Goal: Information Seeking & Learning: Learn about a topic

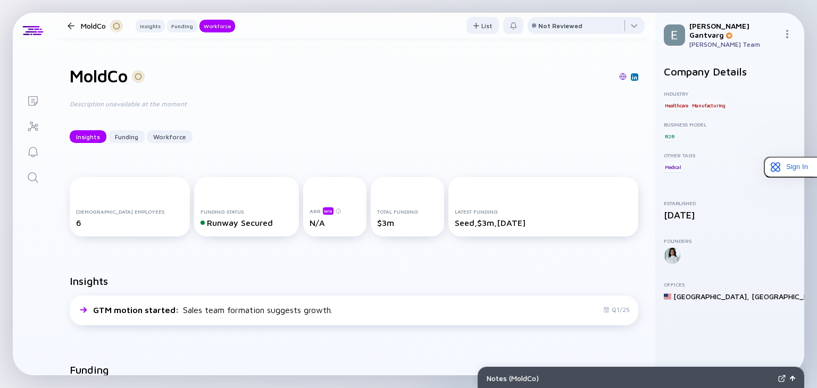
scroll to position [1011, 0]
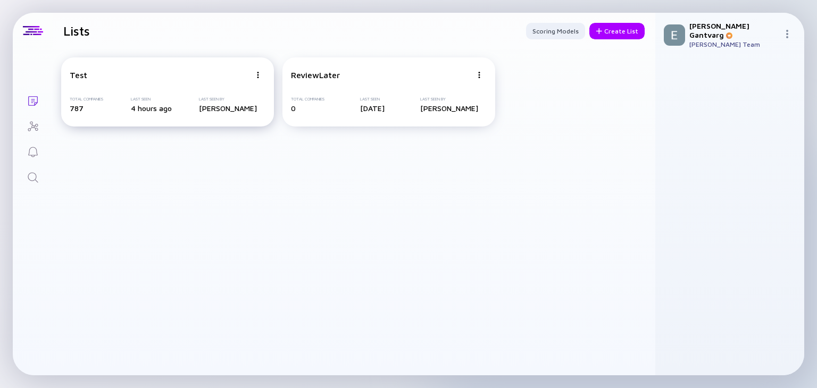
click at [80, 74] on div "Test" at bounding box center [79, 75] width 18 height 10
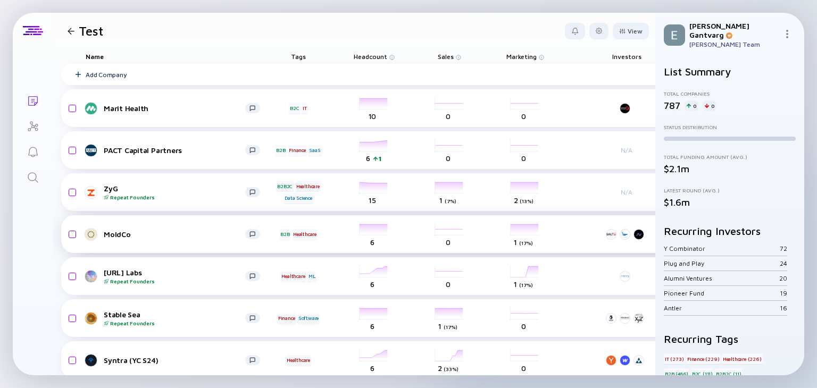
click at [70, 235] on input "checkbox" at bounding box center [70, 234] width 13 height 24
click at [604, 32] on div "Remove from list" at bounding box center [615, 31] width 67 height 16
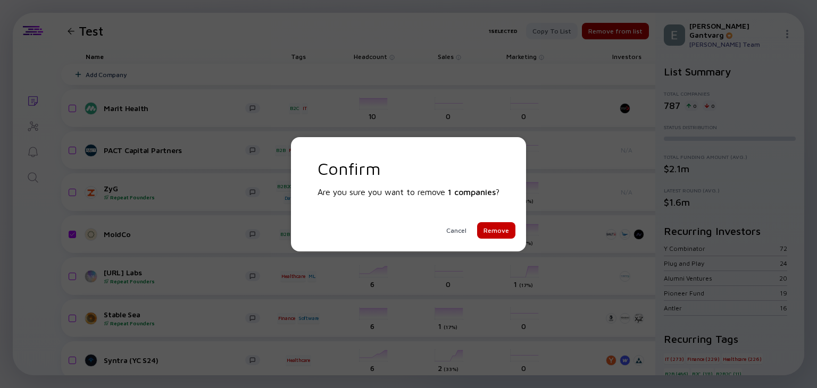
click at [498, 231] on div "Remove" at bounding box center [496, 230] width 38 height 16
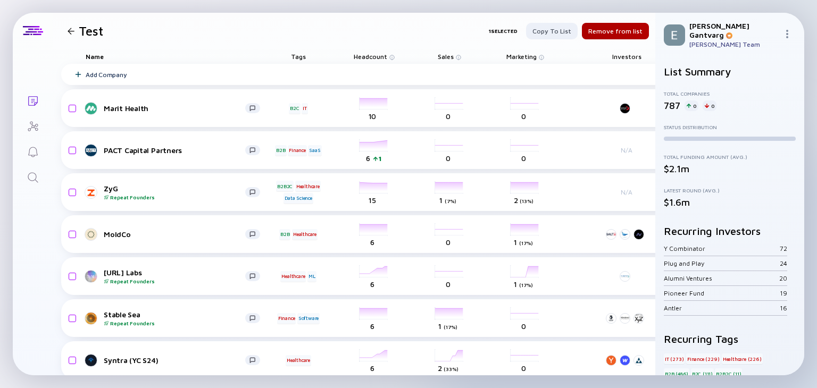
checkbox input "false"
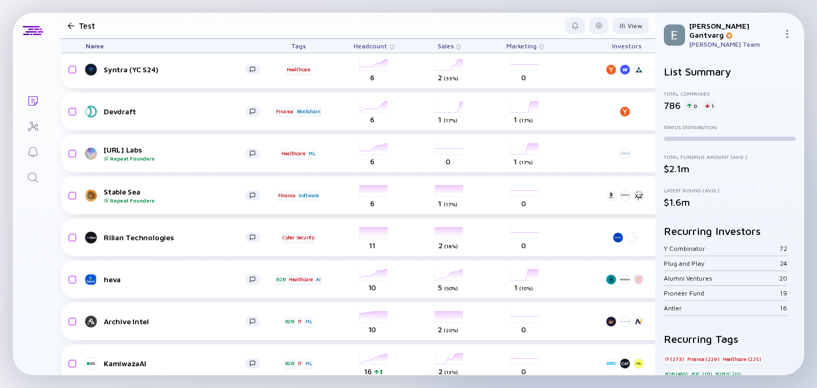
scroll to position [209, 0]
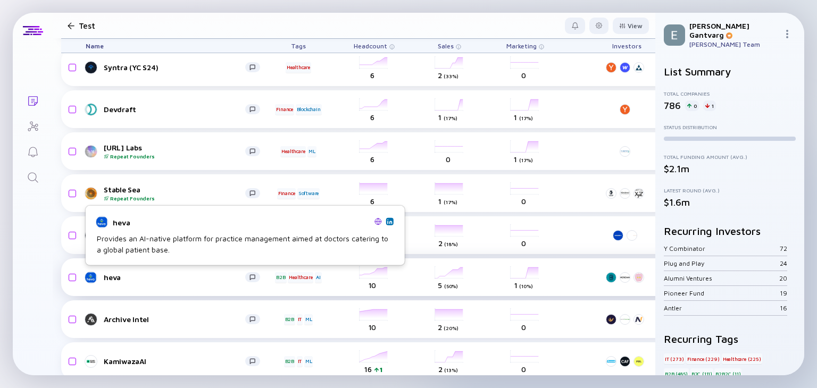
click at [118, 278] on div "heva" at bounding box center [175, 277] width 142 height 9
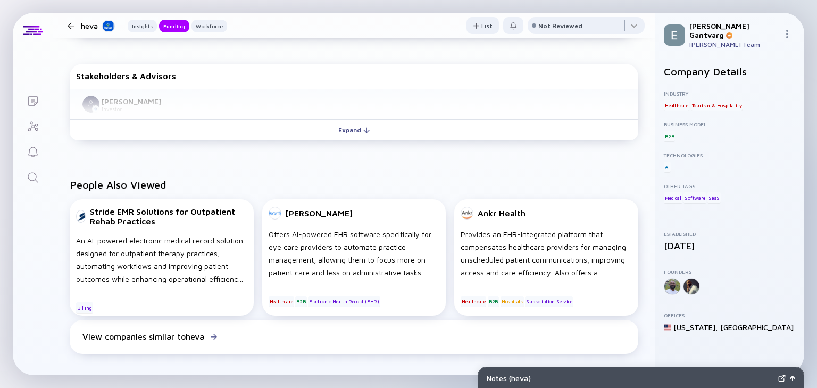
scroll to position [596, 0]
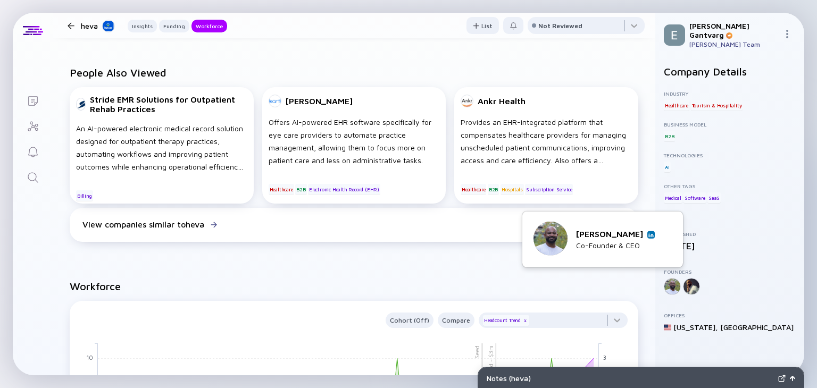
click at [651, 233] on img at bounding box center [651, 234] width 5 height 5
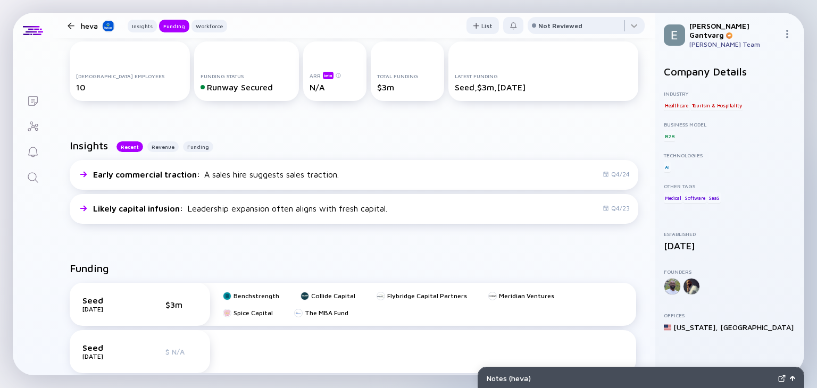
scroll to position [0, 0]
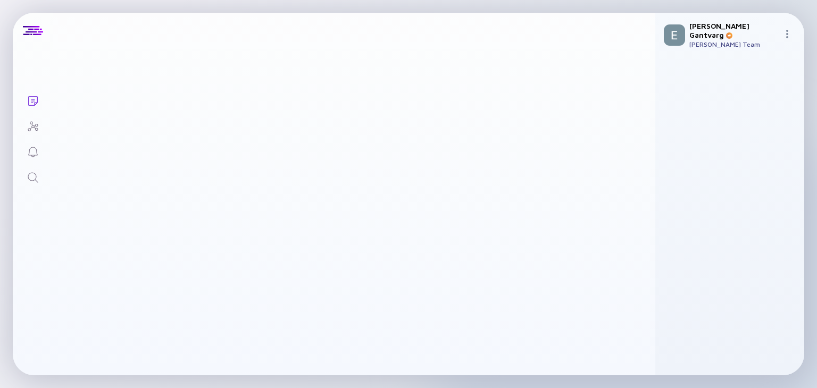
scroll to position [209, 0]
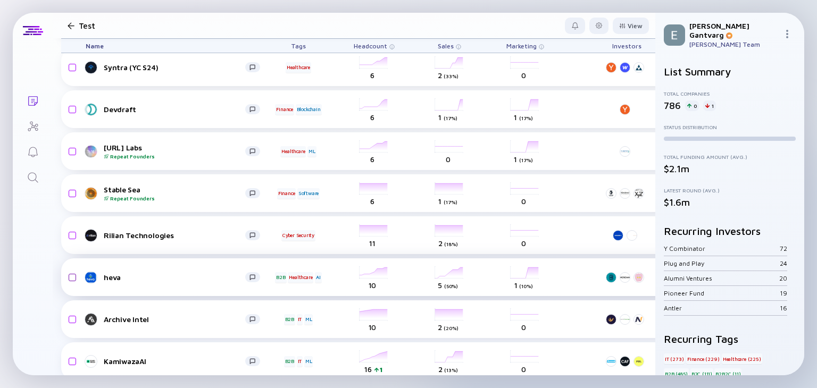
click at [71, 276] on input "checkbox" at bounding box center [70, 277] width 13 height 24
click at [601, 23] on div "Remove from list" at bounding box center [615, 26] width 67 height 16
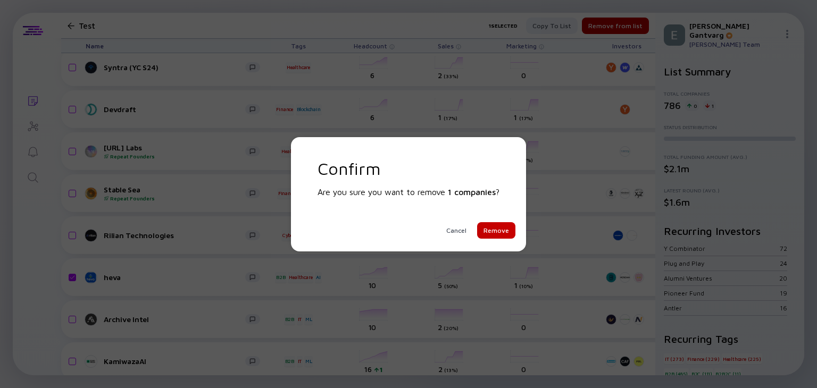
click at [500, 230] on div "Remove" at bounding box center [496, 230] width 38 height 16
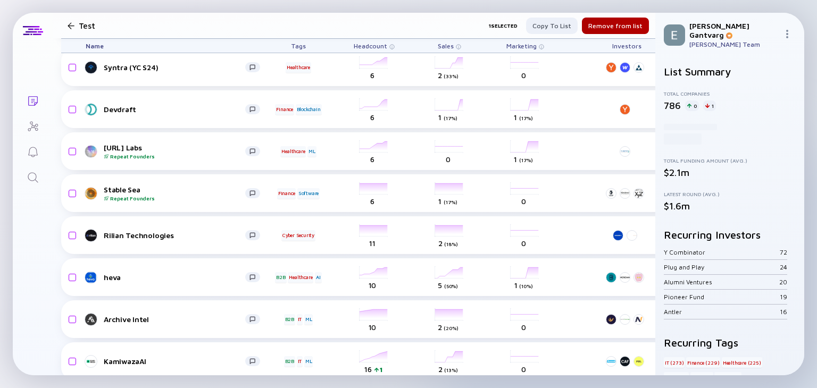
checkbox input "false"
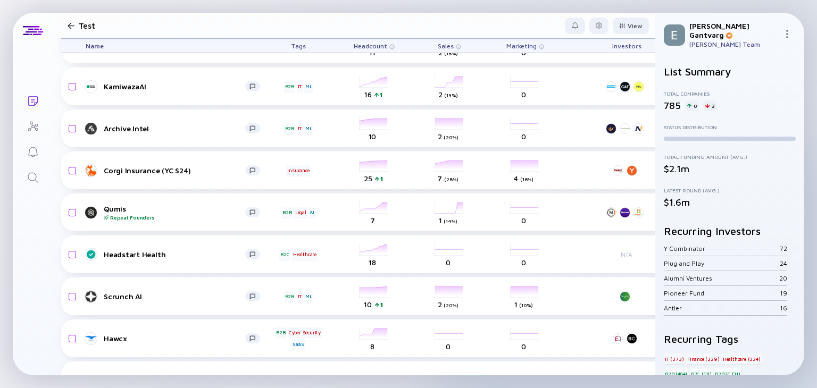
scroll to position [422, 0]
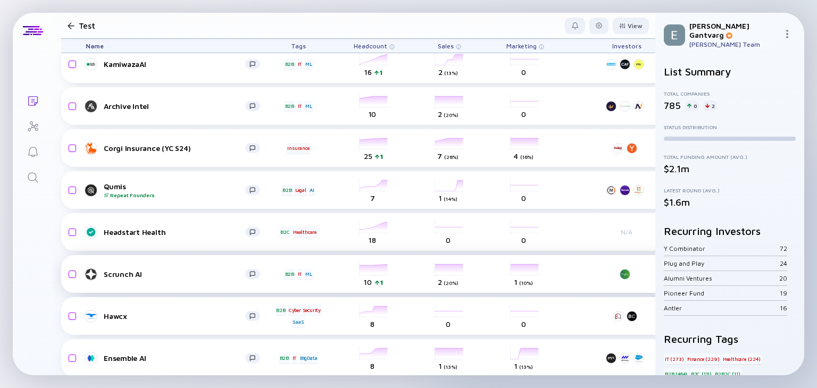
click at [117, 271] on div "Scrunch AI" at bounding box center [175, 274] width 142 height 9
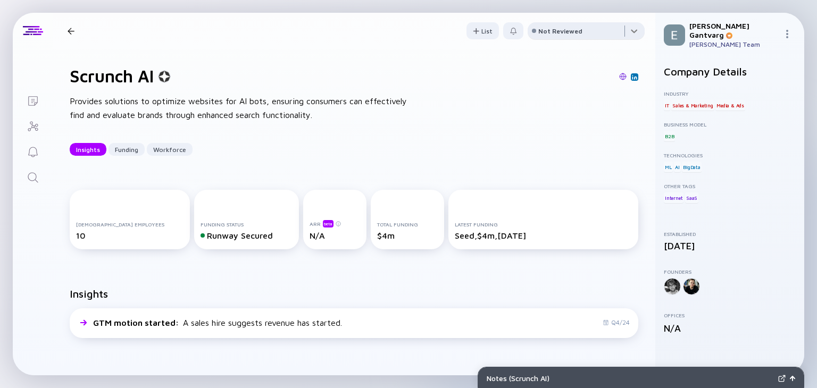
click at [626, 32] on div at bounding box center [586, 32] width 117 height 21
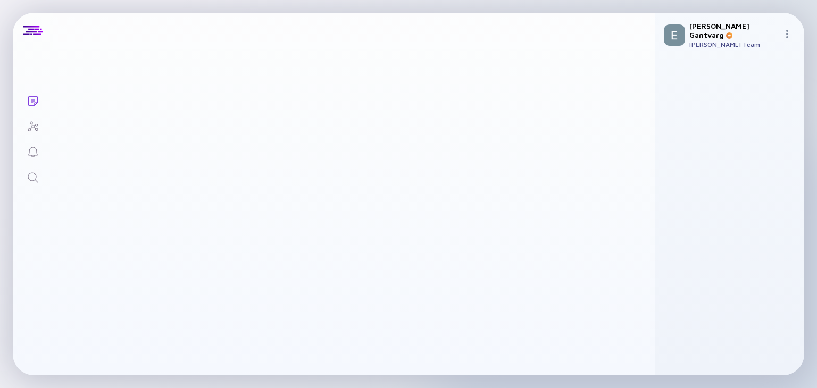
scroll to position [422, 0]
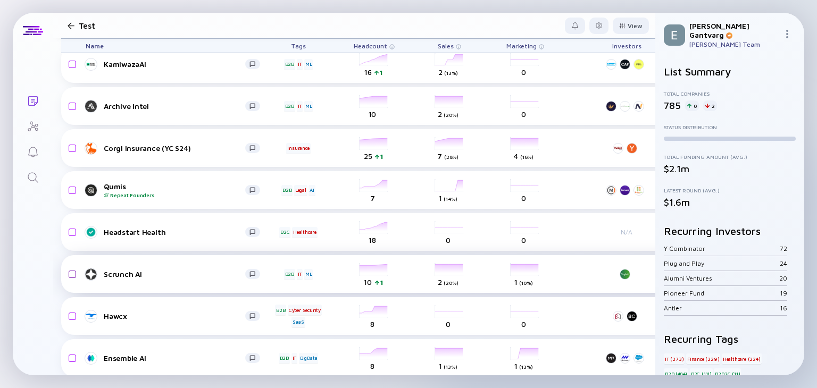
click at [74, 274] on input "checkbox" at bounding box center [70, 274] width 13 height 24
click at [600, 26] on div "Remove from list" at bounding box center [615, 26] width 67 height 16
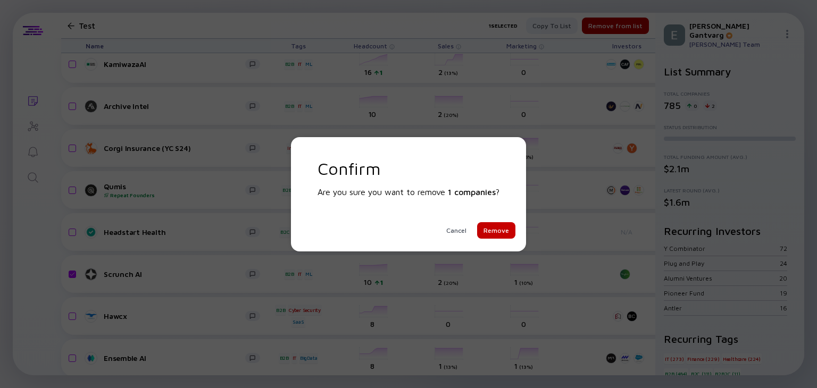
click at [499, 233] on div "Remove" at bounding box center [496, 230] width 38 height 16
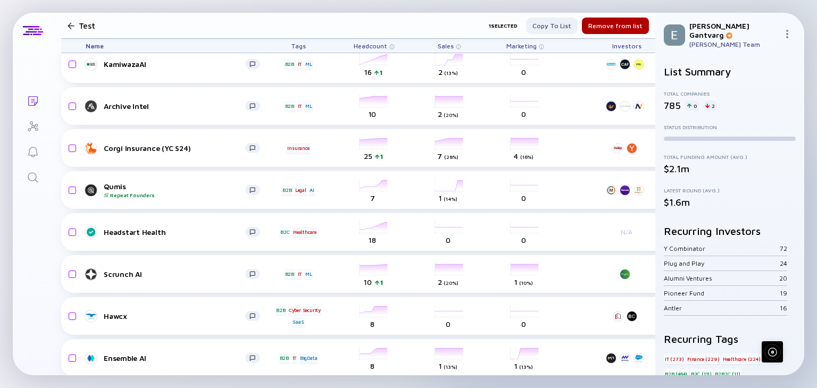
checkbox input "false"
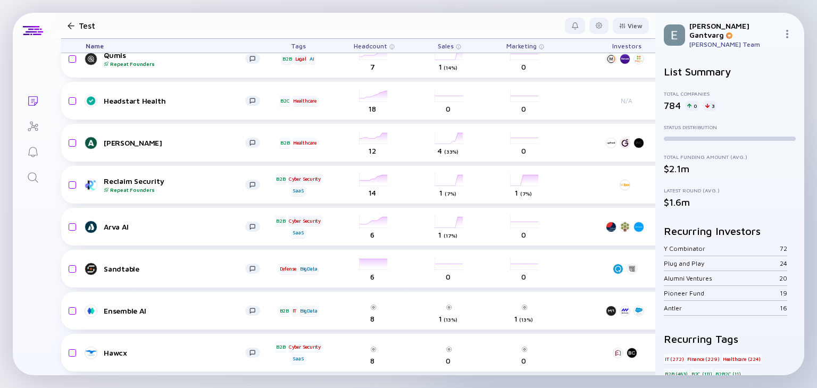
scroll to position [570, 0]
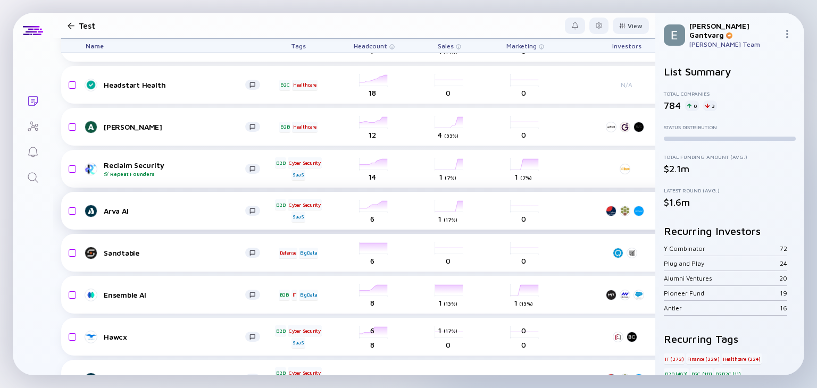
click at [116, 210] on div "Arva AI" at bounding box center [175, 210] width 142 height 9
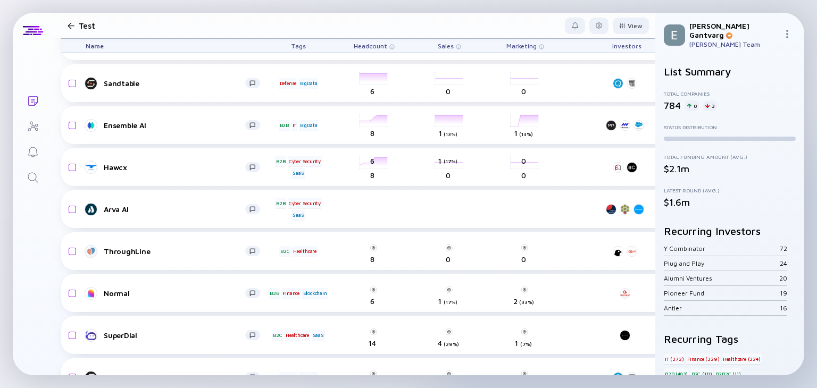
scroll to position [766, 0]
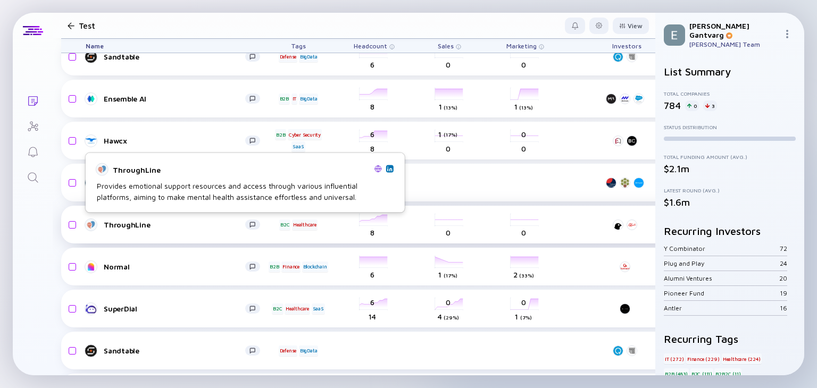
click at [132, 224] on div "ThroughLine" at bounding box center [175, 224] width 142 height 9
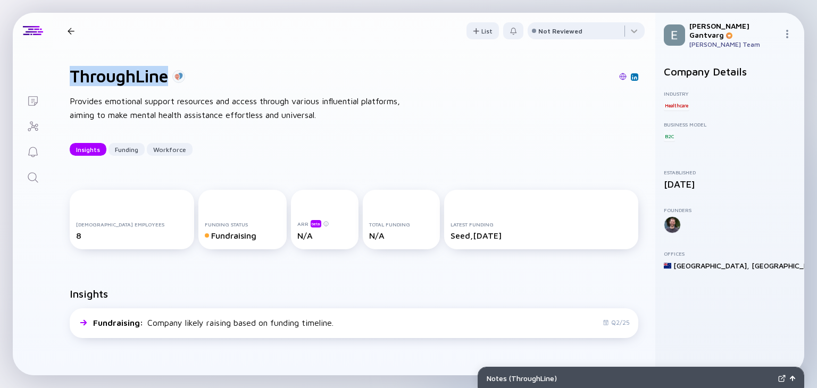
drag, startPoint x: 70, startPoint y: 77, endPoint x: 168, endPoint y: 79, distance: 97.9
click at [168, 79] on h1 "ThroughLine" at bounding box center [119, 76] width 98 height 20
copy h1 "ThroughLine"
click at [626, 32] on div at bounding box center [586, 32] width 117 height 21
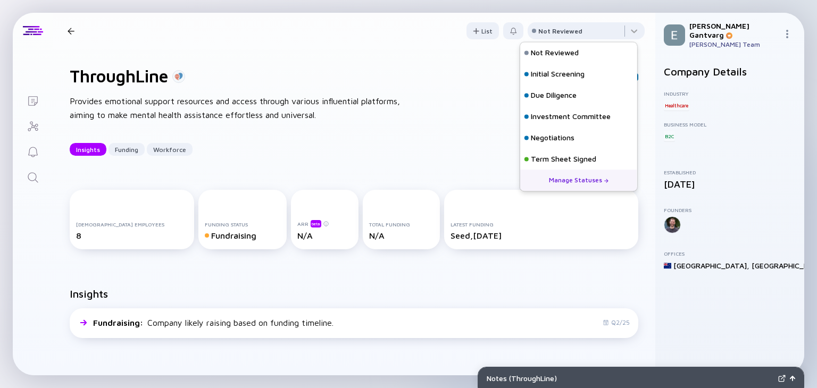
click at [414, 45] on header "ThroughLine Insights Funding Workforce List Not Reviewed" at bounding box center [354, 31] width 603 height 36
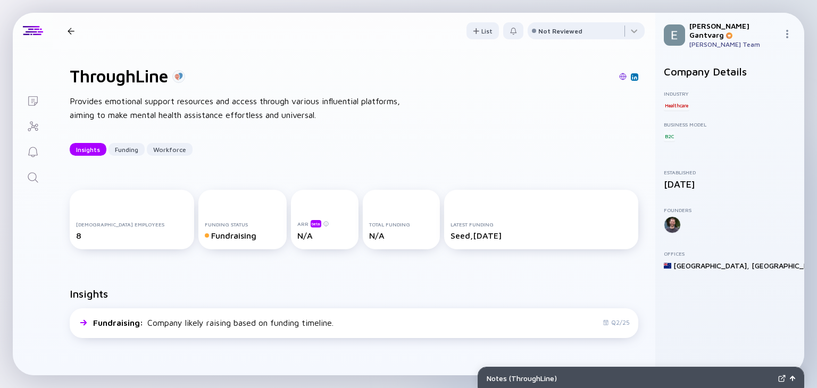
click at [70, 30] on div at bounding box center [71, 31] width 7 height 7
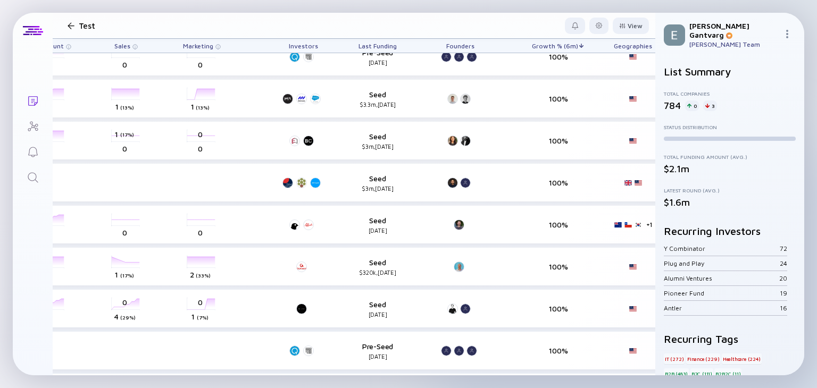
scroll to position [766, 383]
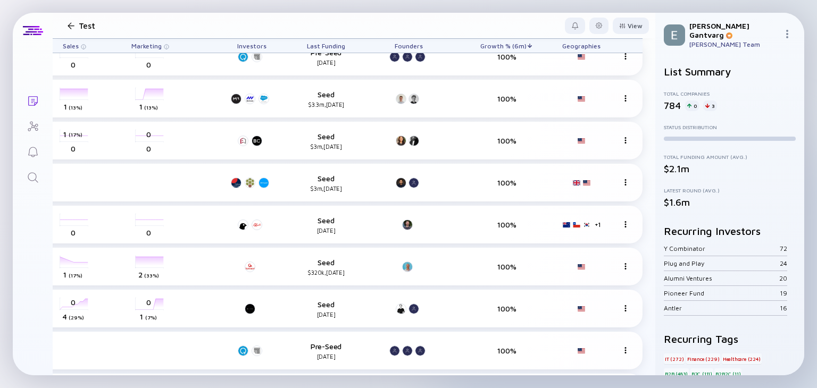
click at [579, 45] on div "Geographies" at bounding box center [582, 46] width 48 height 14
click at [571, 46] on div "Geographies" at bounding box center [582, 46] width 48 height 14
click at [586, 45] on div "Geographies" at bounding box center [582, 46] width 48 height 14
click at [632, 22] on div "View" at bounding box center [631, 26] width 36 height 16
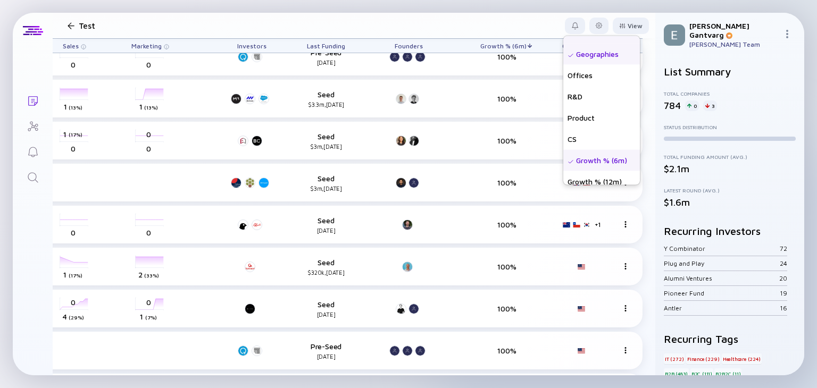
scroll to position [255, 0]
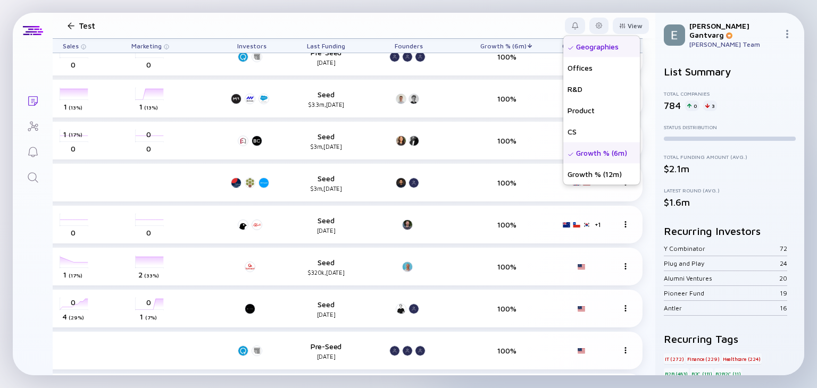
click at [431, 26] on header "Test View Name Status Tags ARR beta Founders Date Added Headcount Sales Marketi…" at bounding box center [354, 26] width 603 height 26
click at [72, 24] on div at bounding box center [71, 25] width 7 height 7
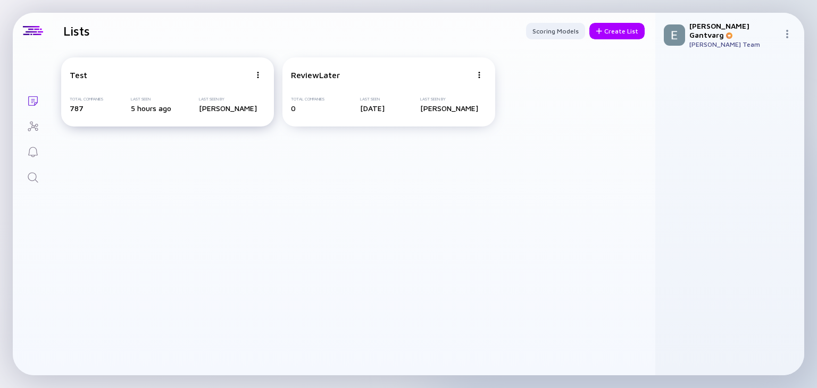
click at [77, 75] on div "Test" at bounding box center [79, 75] width 18 height 10
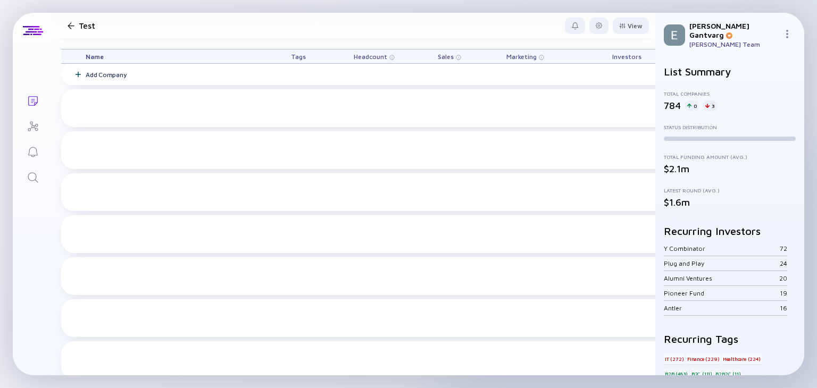
scroll to position [766, 0]
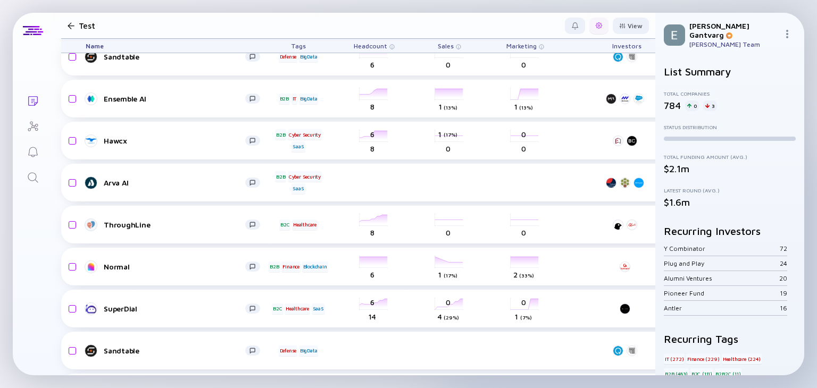
click at [596, 24] on div at bounding box center [599, 25] width 6 height 6
click at [538, 111] on div "Edit Filter" at bounding box center [566, 111] width 67 height 21
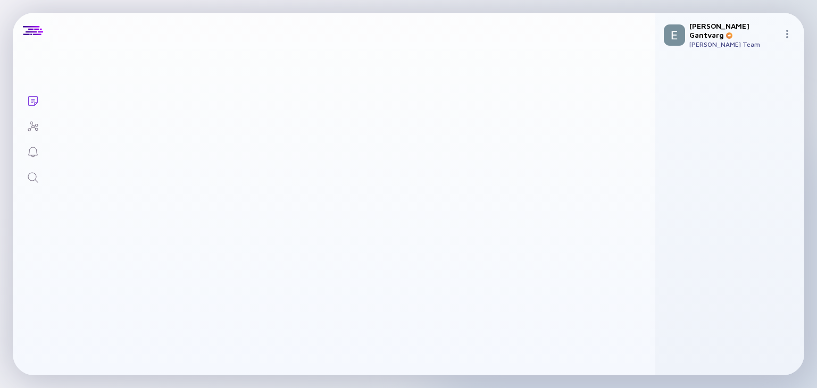
scroll to position [766, 0]
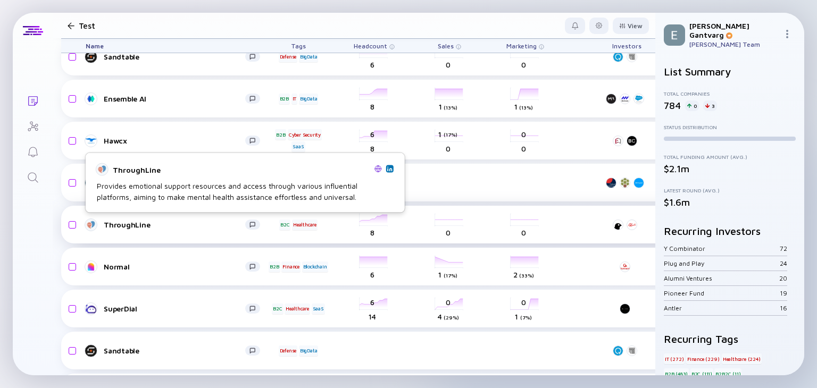
click at [118, 223] on div "ThroughLine" at bounding box center [175, 224] width 142 height 9
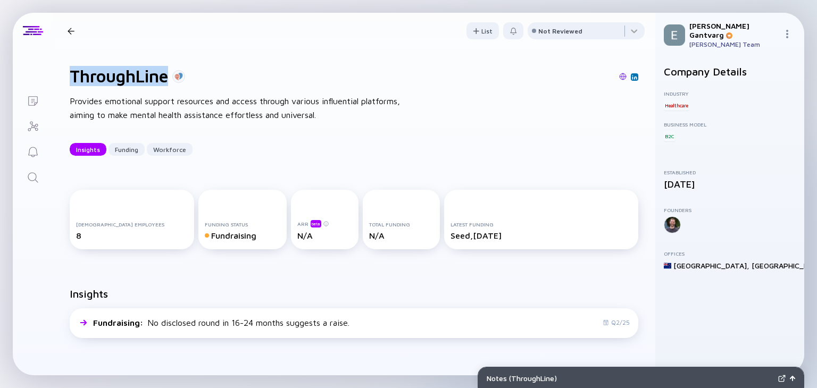
drag, startPoint x: 72, startPoint y: 74, endPoint x: 168, endPoint y: 82, distance: 96.1
click at [168, 82] on h1 "ThroughLine" at bounding box center [119, 76] width 98 height 20
copy h1 "ThroughLine"
click at [68, 29] on div at bounding box center [71, 31] width 7 height 7
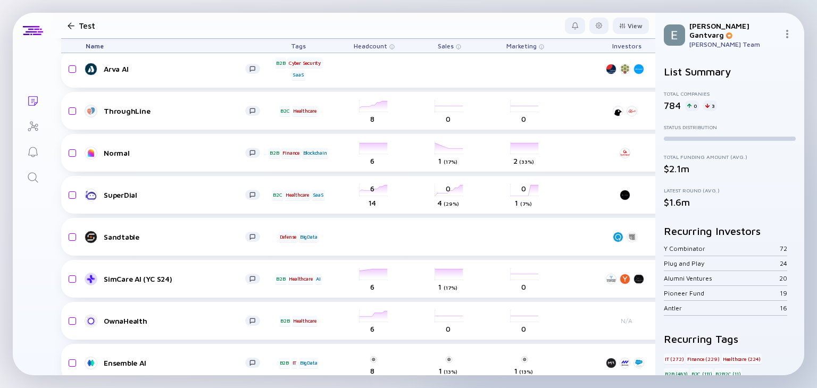
scroll to position [881, 0]
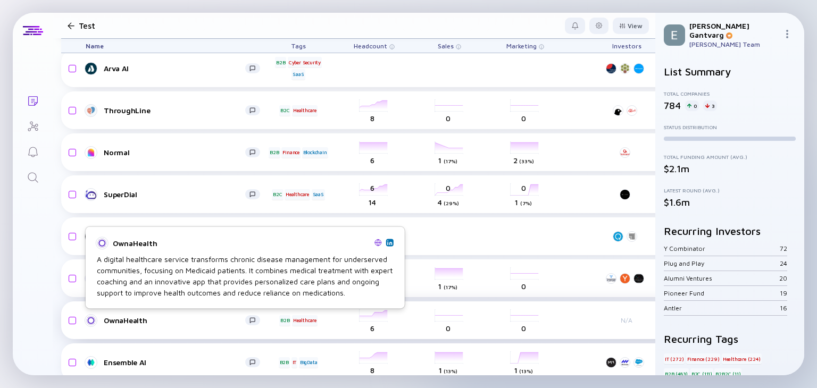
click at [115, 319] on div "OwnaHealth" at bounding box center [175, 320] width 142 height 9
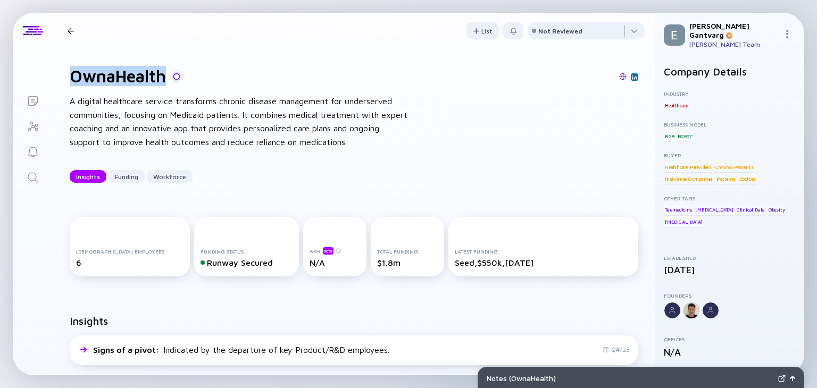
drag, startPoint x: 70, startPoint y: 75, endPoint x: 167, endPoint y: 79, distance: 96.4
click at [166, 79] on h1 "OwnaHealth" at bounding box center [118, 76] width 96 height 20
copy h1 "OwnaHealth"
click at [72, 32] on div at bounding box center [71, 31] width 7 height 7
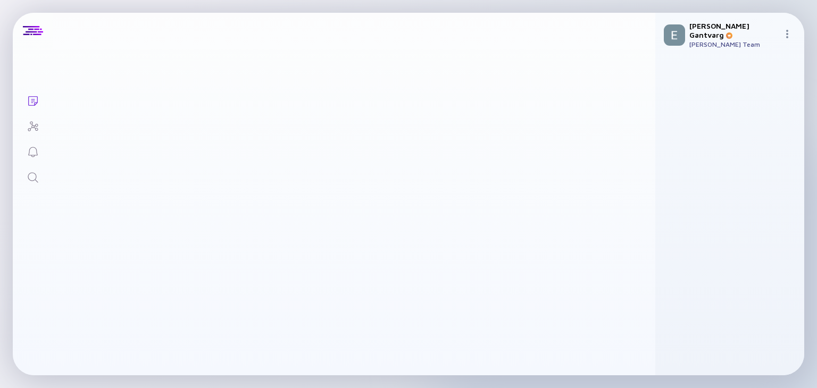
scroll to position [881, 0]
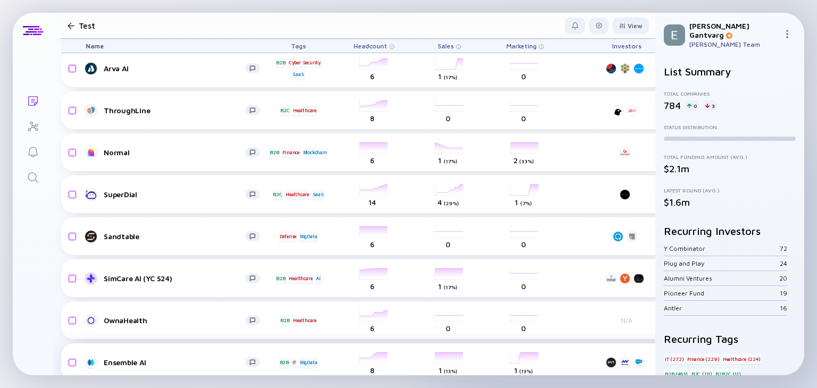
click at [123, 362] on div "Ensemble AI" at bounding box center [175, 362] width 142 height 9
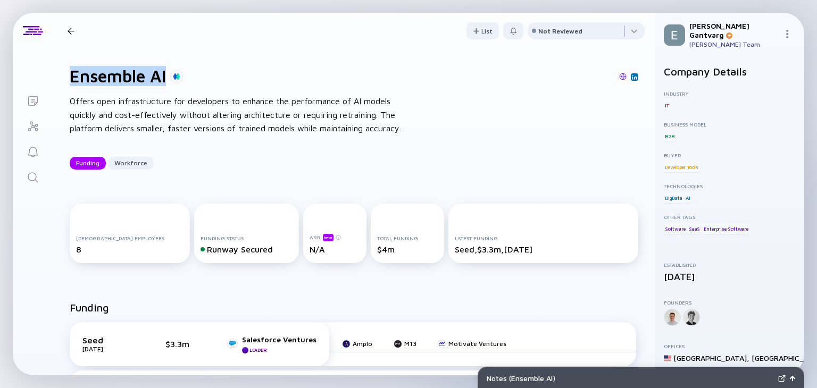
drag, startPoint x: 70, startPoint y: 76, endPoint x: 168, endPoint y: 78, distance: 97.9
click at [166, 78] on h1 "Ensemble AI" at bounding box center [118, 76] width 96 height 20
copy h1 "Ensemble AI"
click at [68, 24] on div "Ensemble AI Funding Workforce" at bounding box center [141, 31] width 157 height 14
click at [70, 31] on div at bounding box center [71, 31] width 7 height 7
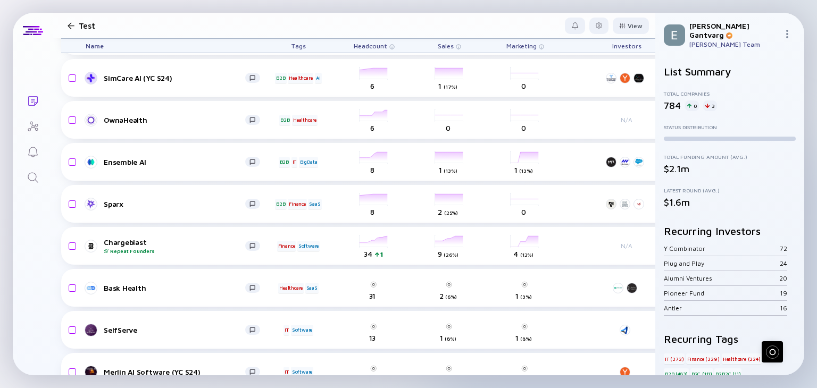
scroll to position [1086, 0]
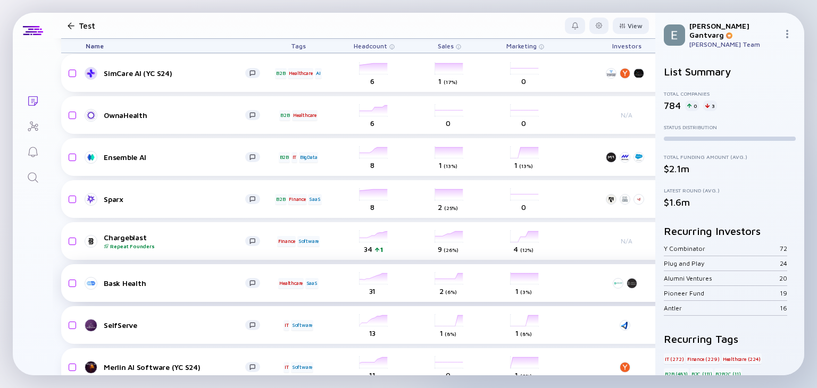
click at [115, 281] on div "Bask Health" at bounding box center [175, 283] width 142 height 9
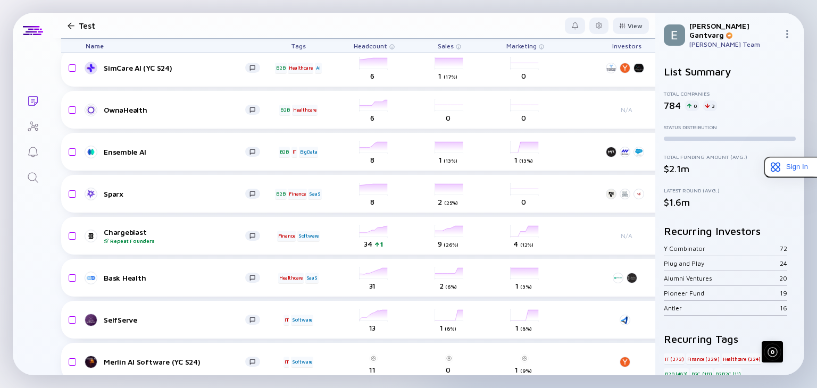
scroll to position [1096, 0]
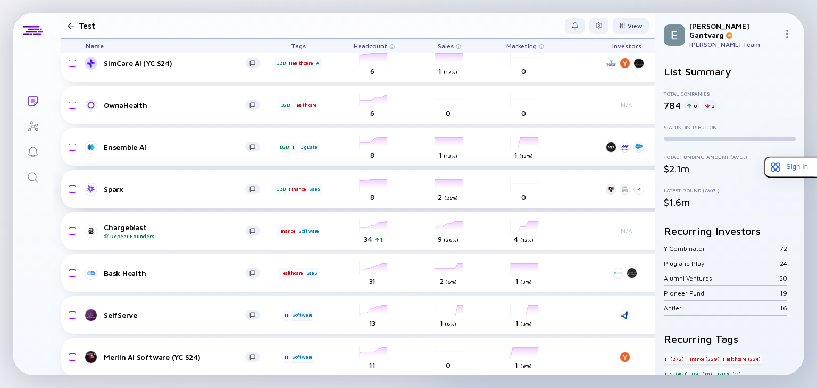
click at [115, 188] on div "Sparx" at bounding box center [175, 189] width 142 height 9
